Goal: Information Seeking & Learning: Learn about a topic

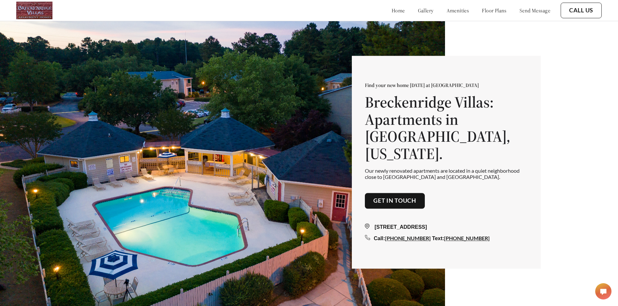
click at [482, 14] on link "floor plans" at bounding box center [494, 10] width 25 height 7
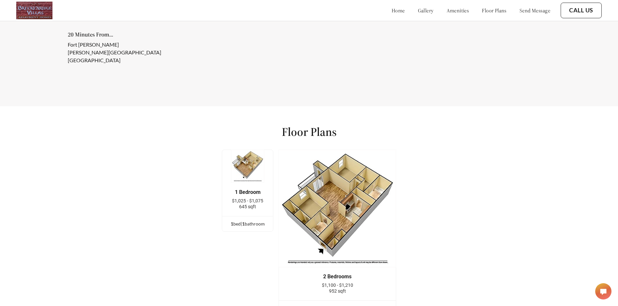
scroll to position [828, 0]
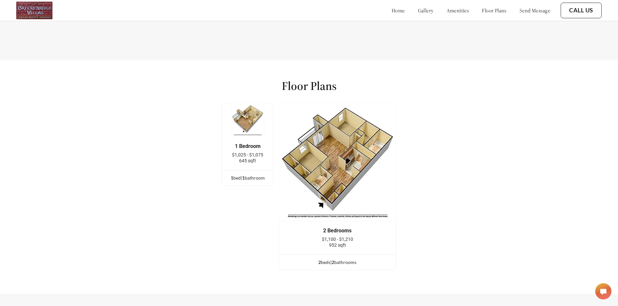
click at [342, 170] on img at bounding box center [338, 163] width 118 height 118
click at [330, 266] on div "2 bed s | 2 bathroom s" at bounding box center [337, 262] width 117 height 7
click at [322, 266] on div "2 bed s | 2 bathroom s" at bounding box center [337, 262] width 117 height 7
click at [244, 182] on div "1 bed | 1 bathroom" at bounding box center [247, 177] width 51 height 7
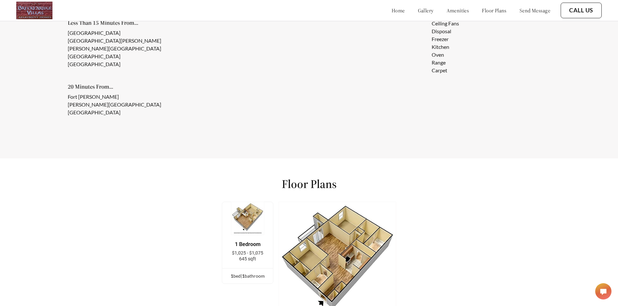
scroll to position [763, 0]
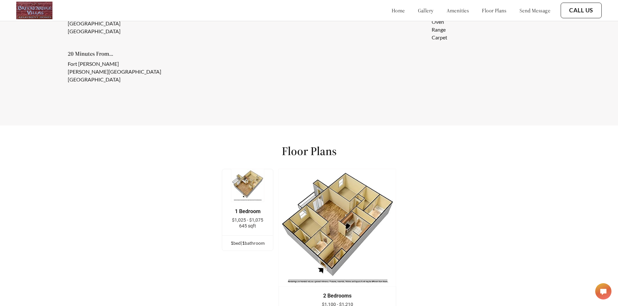
click at [355, 212] on img at bounding box center [338, 228] width 118 height 118
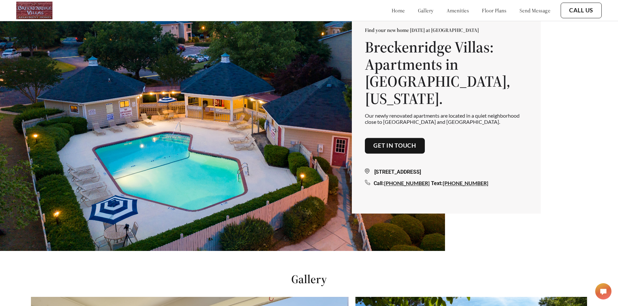
scroll to position [0, 0]
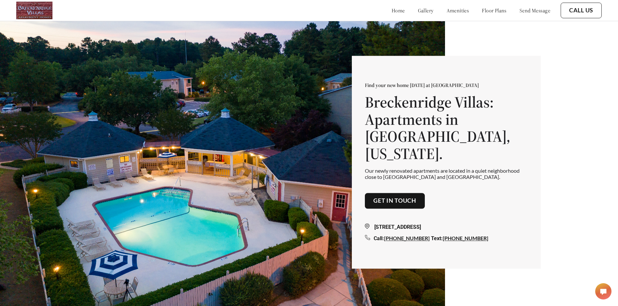
click at [418, 12] on link "gallery" at bounding box center [426, 10] width 16 height 7
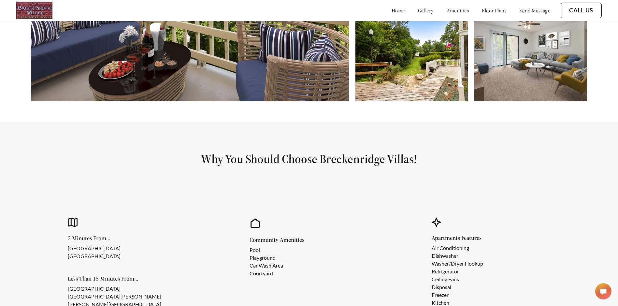
scroll to position [669, 0]
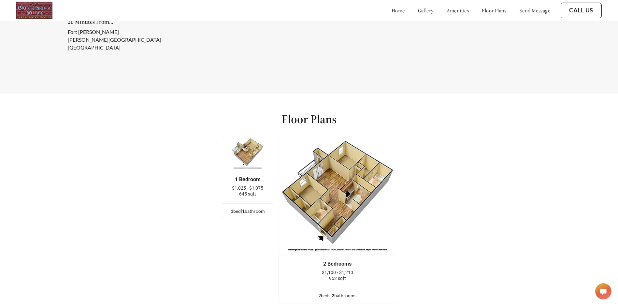
scroll to position [893, 0]
